Goal: Task Accomplishment & Management: Use online tool/utility

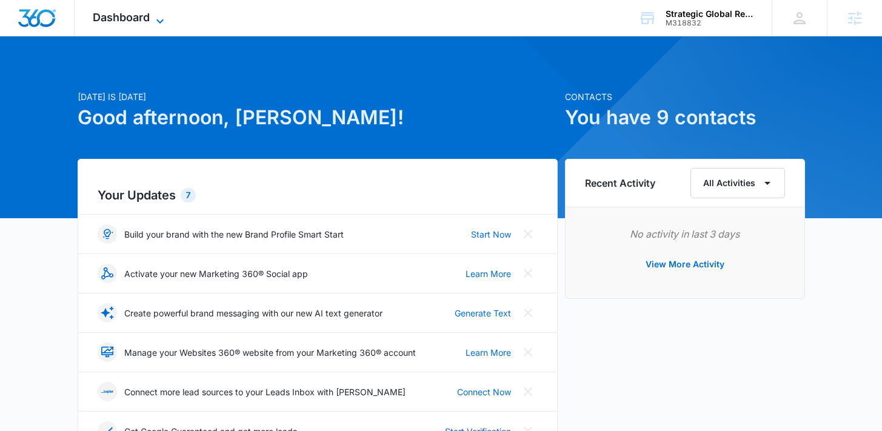
click at [161, 22] on icon at bounding box center [160, 21] width 15 height 15
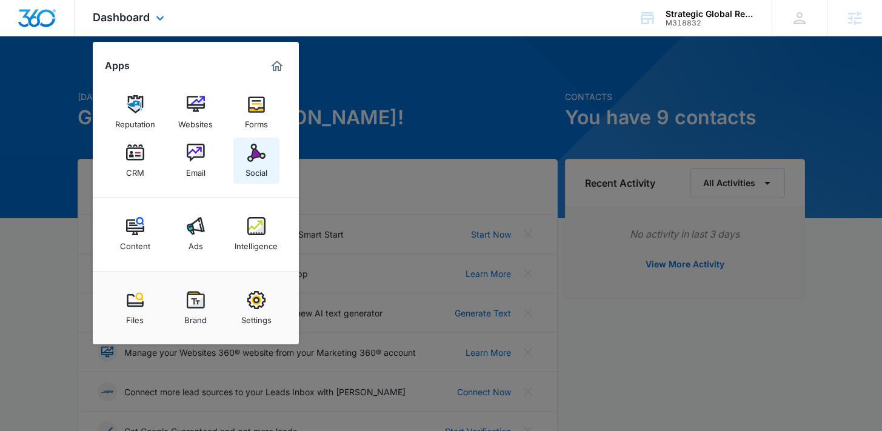
click at [261, 156] on img at bounding box center [256, 153] width 18 height 18
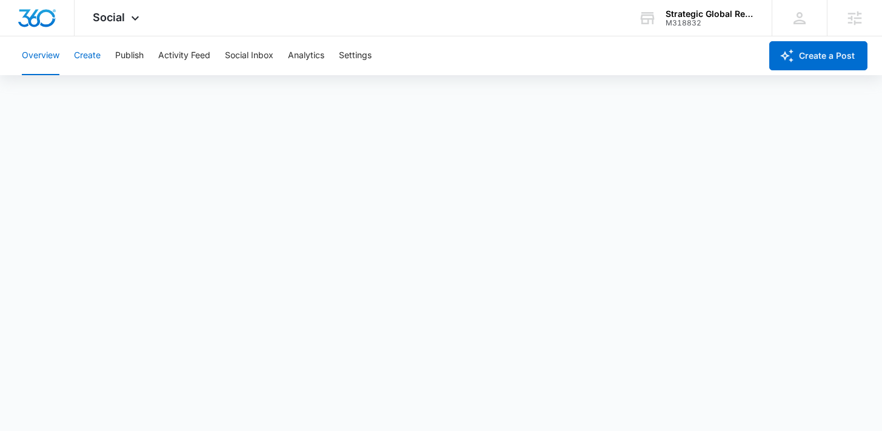
click at [93, 55] on button "Create" at bounding box center [87, 55] width 27 height 39
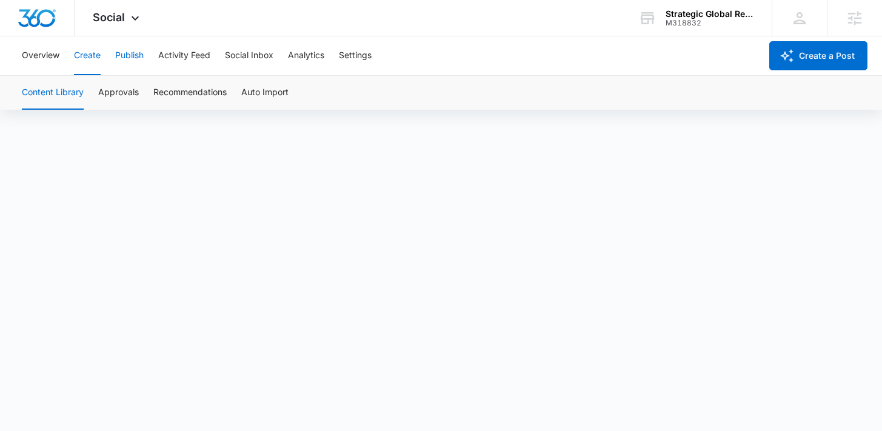
click at [126, 59] on button "Publish" at bounding box center [129, 55] width 28 height 39
click at [87, 56] on button "Create" at bounding box center [87, 55] width 27 height 39
click at [133, 54] on button "Publish" at bounding box center [129, 55] width 28 height 39
click at [84, 55] on button "Create" at bounding box center [87, 55] width 27 height 39
click at [362, 58] on button "Settings" at bounding box center [355, 55] width 33 height 39
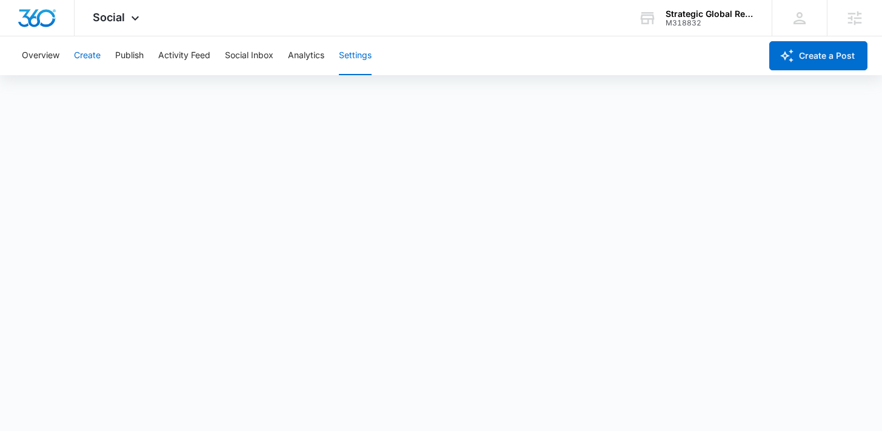
click at [79, 53] on button "Create" at bounding box center [87, 55] width 27 height 39
